Goal: Navigation & Orientation: Find specific page/section

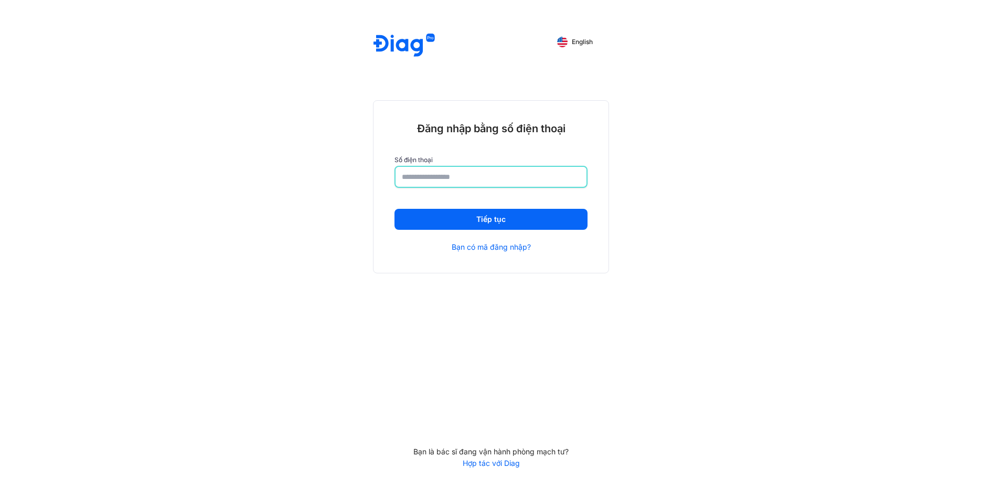
type input "**********"
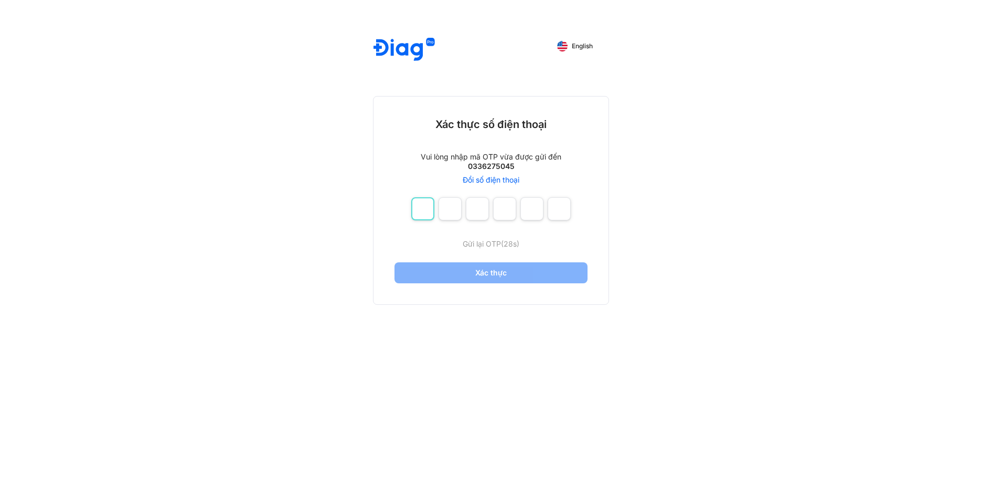
click at [429, 213] on input "number" at bounding box center [422, 208] width 23 height 23
type input "*"
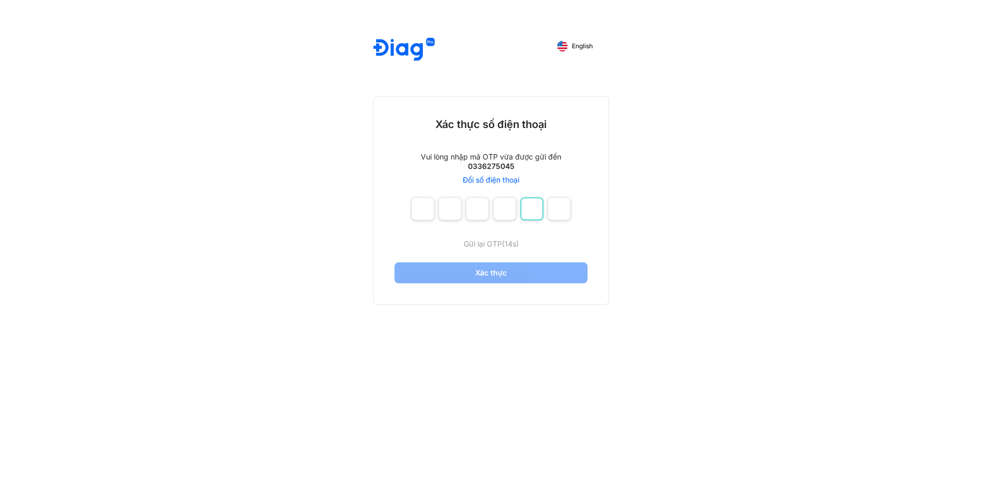
type input "*"
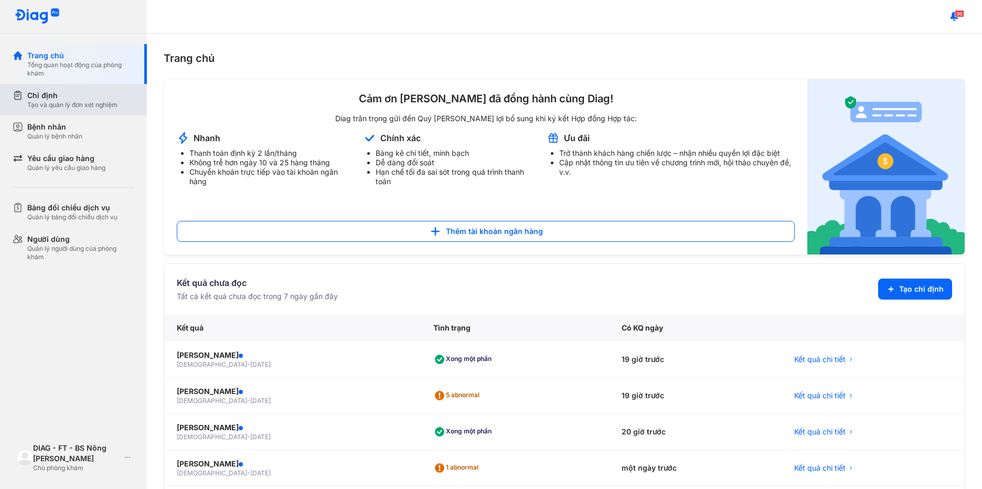
click at [66, 107] on div "Tạo và quản lý đơn xét nghiệm" at bounding box center [72, 105] width 90 height 8
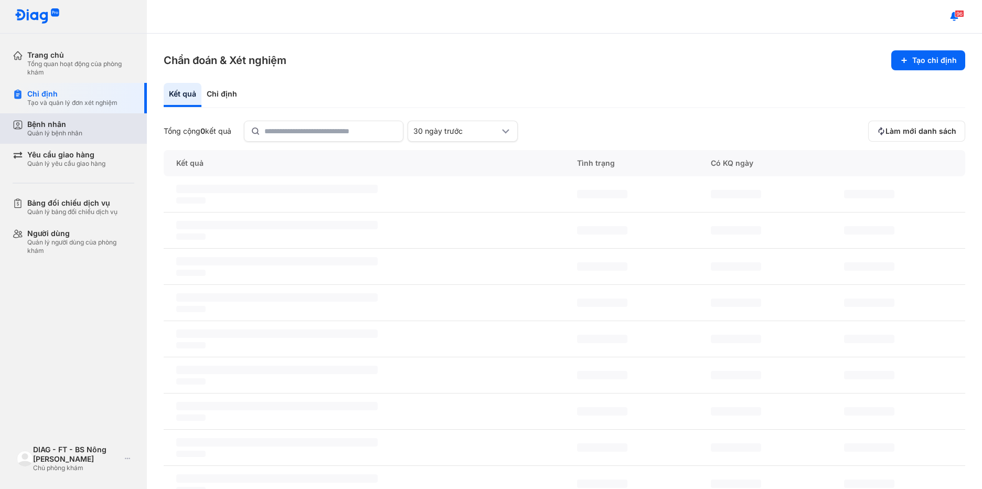
click at [72, 135] on div "Quản lý bệnh nhân" at bounding box center [54, 133] width 55 height 8
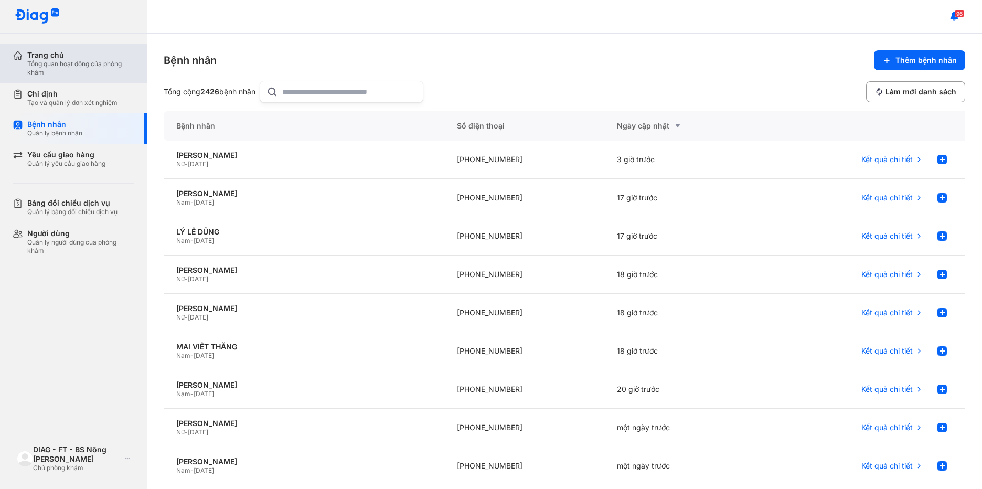
click at [50, 64] on div "Tổng quan hoạt động của phòng khám" at bounding box center [80, 68] width 107 height 17
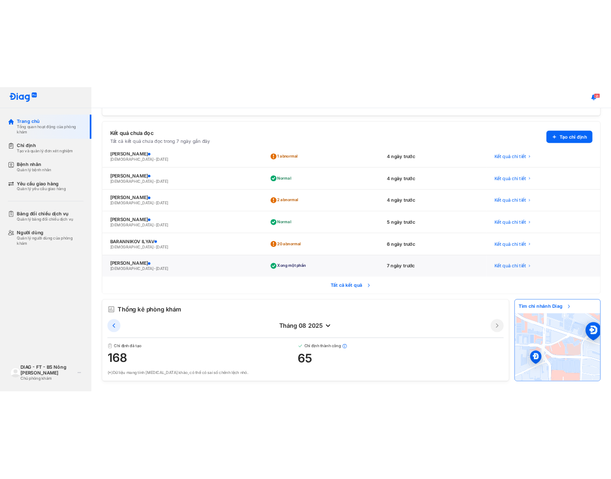
scroll to position [389, 0]
